Goal: Task Accomplishment & Management: Manage account settings

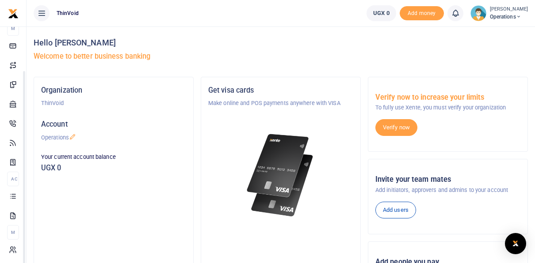
scroll to position [52, 0]
click at [498, 15] on span "Operations" at bounding box center [509, 17] width 38 height 8
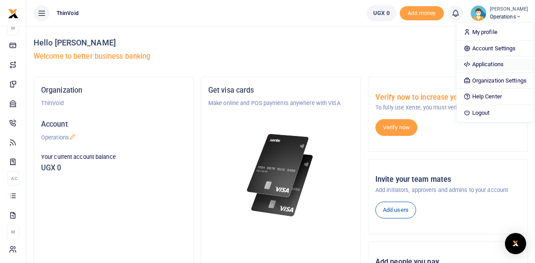
click at [471, 63] on link "Applications" at bounding box center [494, 64] width 77 height 12
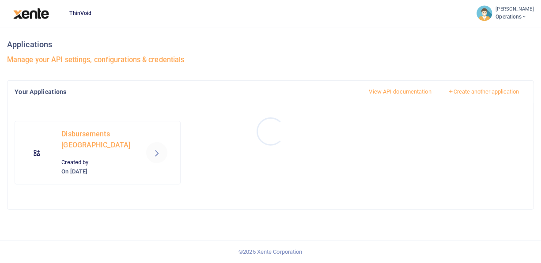
click at [95, 149] on div at bounding box center [270, 131] width 541 height 263
click at [156, 153] on icon at bounding box center [157, 153] width 11 height 11
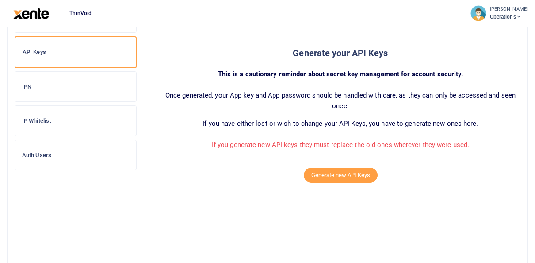
scroll to position [87, 0]
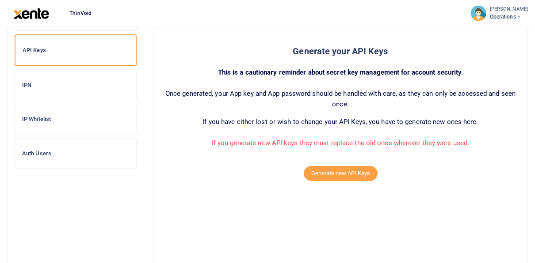
click at [32, 118] on h6 "IP Whitelist" at bounding box center [75, 119] width 107 height 7
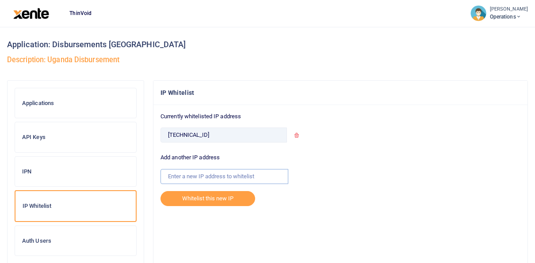
click at [192, 175] on input "text" at bounding box center [224, 176] width 128 height 15
paste input "[TECHNICAL_ID]"
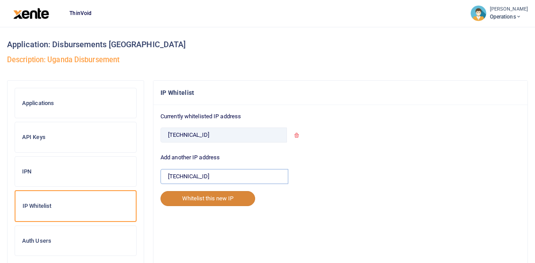
type input "71.233.156.73"
click at [214, 196] on button "Whitelist this new IP" at bounding box center [207, 198] width 95 height 15
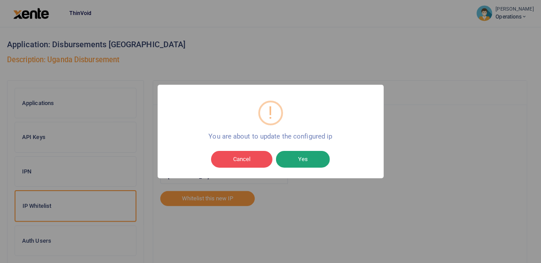
click at [308, 154] on button "Yes" at bounding box center [303, 159] width 54 height 17
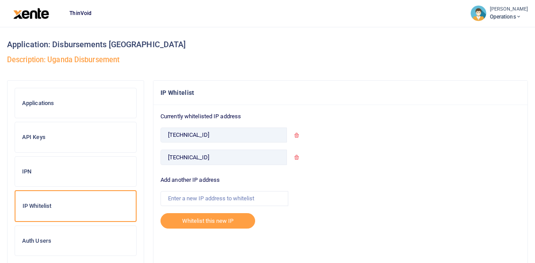
click at [51, 101] on h6 "Applications" at bounding box center [75, 103] width 107 height 7
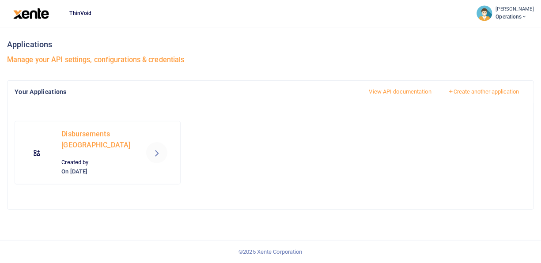
click at [387, 94] on link "View API documentation" at bounding box center [400, 91] width 77 height 15
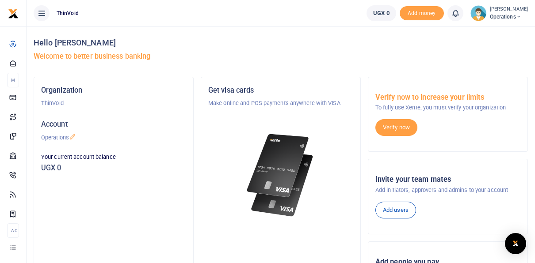
click at [476, 9] on div "Joseph Kaizzi Kasolo Operations" at bounding box center [498, 13] width 57 height 16
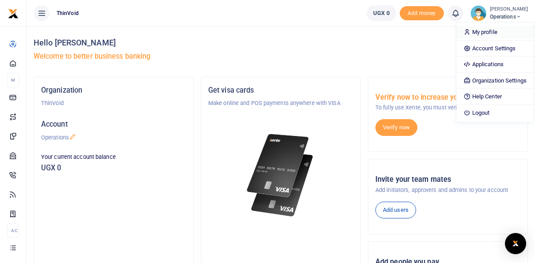
click at [475, 27] on link "My profile" at bounding box center [494, 32] width 77 height 12
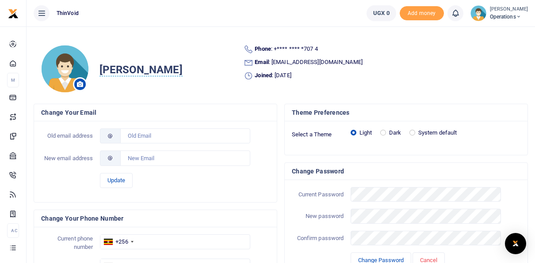
scroll to position [21, 0]
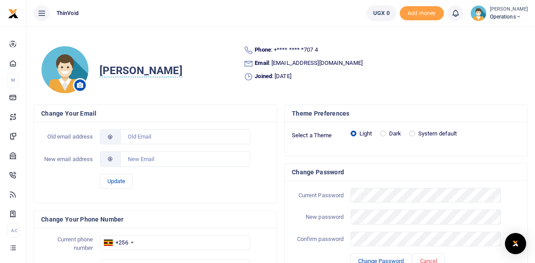
click at [490, 15] on span "Operations" at bounding box center [509, 17] width 38 height 8
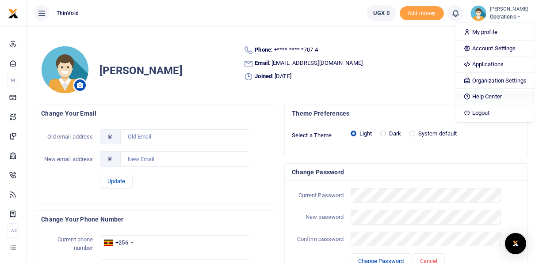
click at [475, 99] on link "Help Center" at bounding box center [494, 97] width 77 height 12
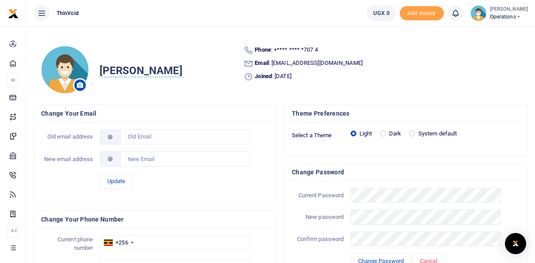
click at [494, 15] on span "Operations" at bounding box center [509, 17] width 38 height 8
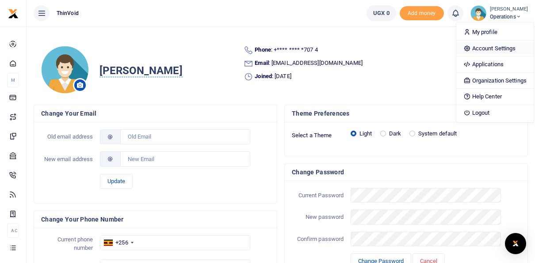
click at [474, 49] on link "Account Settings" at bounding box center [494, 48] width 77 height 12
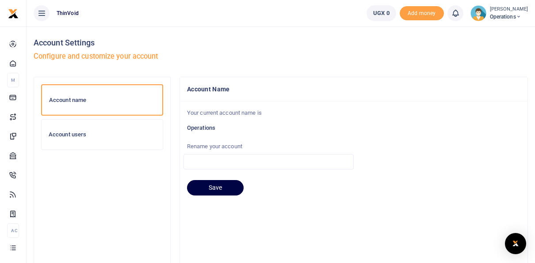
click at [66, 126] on div "Account users" at bounding box center [102, 135] width 121 height 30
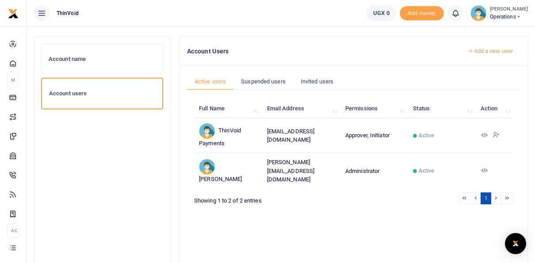
scroll to position [41, 0]
click at [487, 134] on icon at bounding box center [483, 134] width 7 height 7
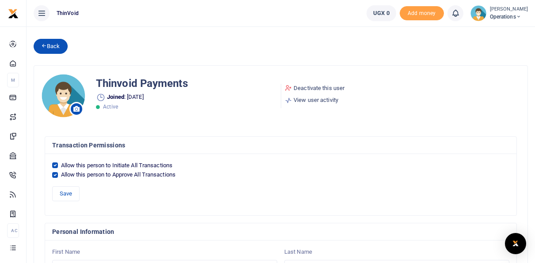
click at [51, 48] on link "Back" at bounding box center [51, 46] width 34 height 15
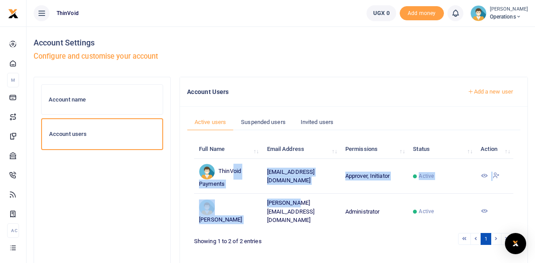
drag, startPoint x: 295, startPoint y: 209, endPoint x: 228, endPoint y: 164, distance: 80.5
click at [228, 164] on tbody "ThinVoid Payments [EMAIL_ADDRESS][DOMAIN_NAME] Approver, Initiator Active [PERS…" at bounding box center [353, 194] width 319 height 71
click at [484, 211] on icon at bounding box center [483, 211] width 7 height 7
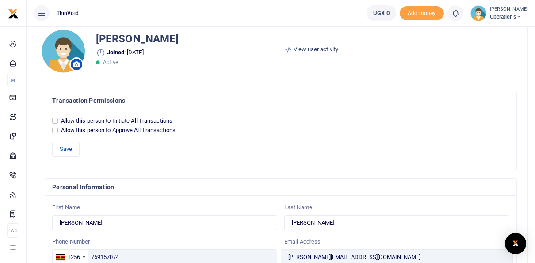
scroll to position [45, 0]
click at [56, 121] on input "Allow this person to Initiate All Transactions" at bounding box center [55, 121] width 6 height 6
checkbox input "true"
click at [55, 129] on input "Allow this person to Approve All Transactions" at bounding box center [55, 130] width 6 height 6
checkbox input "true"
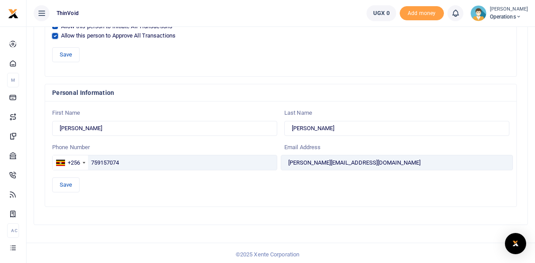
scroll to position [80, 0]
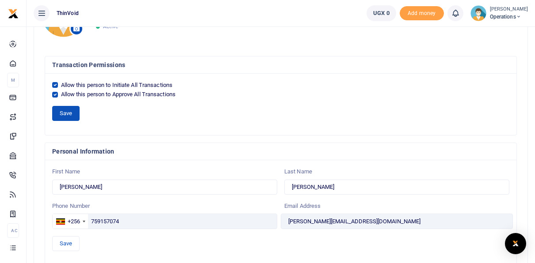
click at [61, 111] on button "Save" at bounding box center [65, 113] width 27 height 15
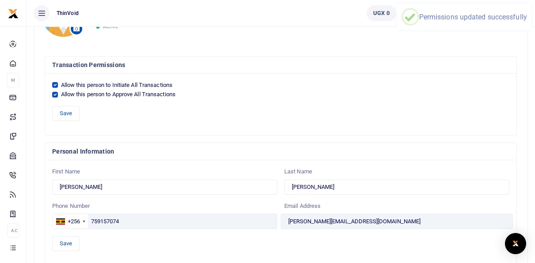
scroll to position [0, 0]
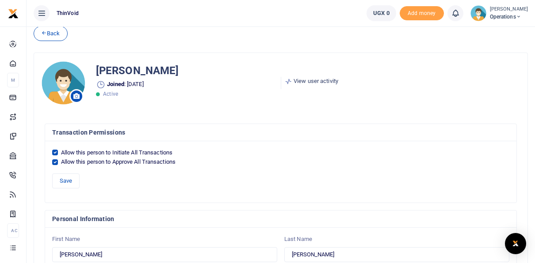
scroll to position [7, 0]
